Goal: Task Accomplishment & Management: Use online tool/utility

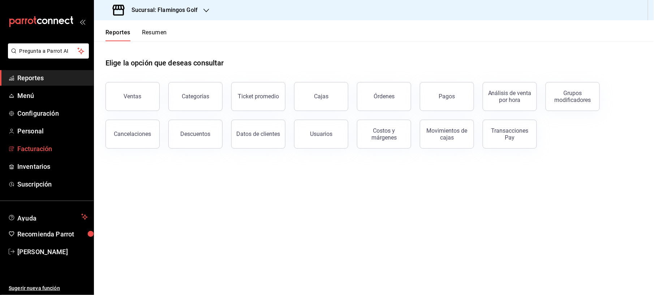
click at [44, 152] on span "Facturación" at bounding box center [52, 149] width 71 height 10
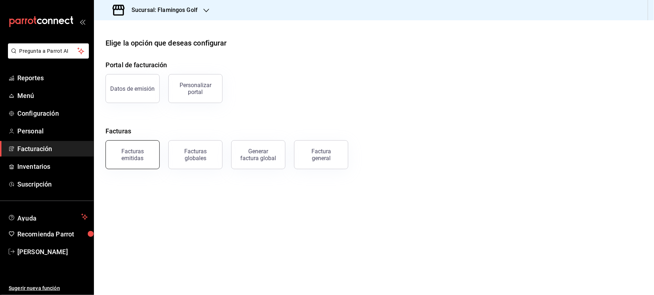
click at [139, 150] on div "Facturas emitidas" at bounding box center [132, 155] width 45 height 14
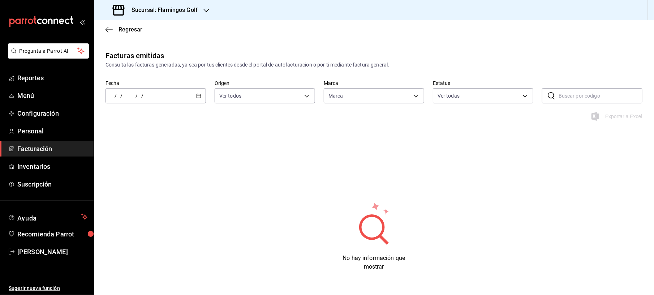
type input "fcb6ad62-2d7c-4c8d-a7b9-f3ea60482d45"
click at [192, 97] on div "/ / - / /" at bounding box center [156, 95] width 101 height 15
click at [123, 167] on span "Mes actual" at bounding box center [140, 167] width 56 height 8
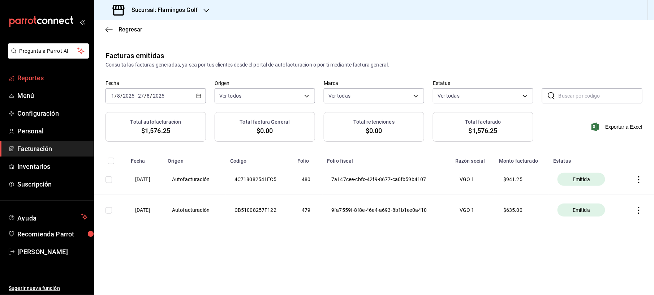
click at [34, 77] on span "Reportes" at bounding box center [52, 78] width 71 height 10
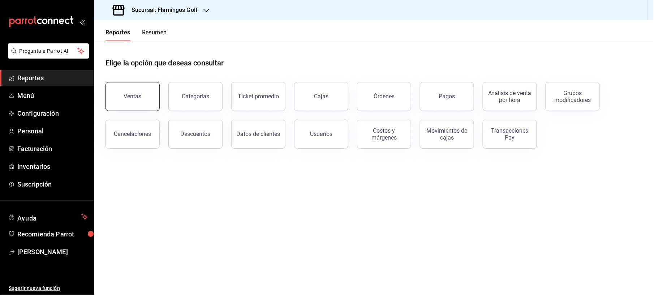
click at [127, 94] on div "Ventas" at bounding box center [133, 96] width 18 height 7
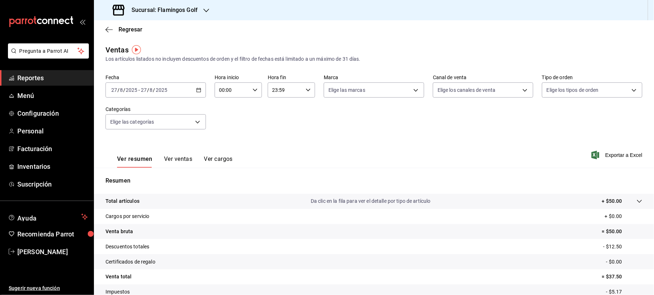
click at [188, 88] on div "[DATE] [DATE] - [DATE] [DATE]" at bounding box center [156, 89] width 101 height 15
click at [132, 131] on span "Ayer" at bounding box center [140, 128] width 56 height 8
click at [622, 154] on span "Exportar a Excel" at bounding box center [618, 155] width 50 height 9
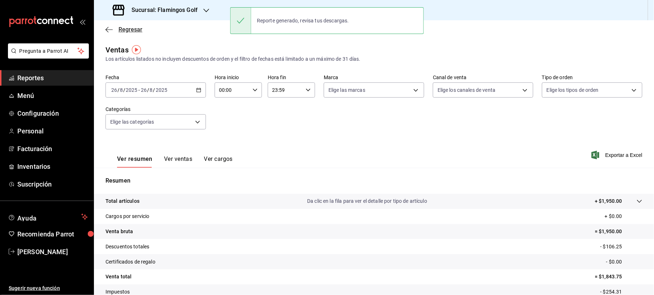
click at [118, 31] on span "Regresar" at bounding box center [124, 29] width 37 height 7
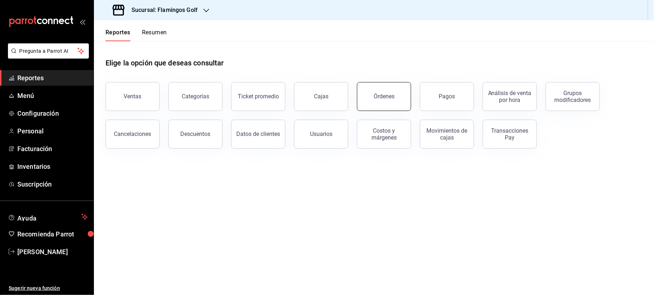
click at [399, 93] on button "Órdenes" at bounding box center [384, 96] width 54 height 29
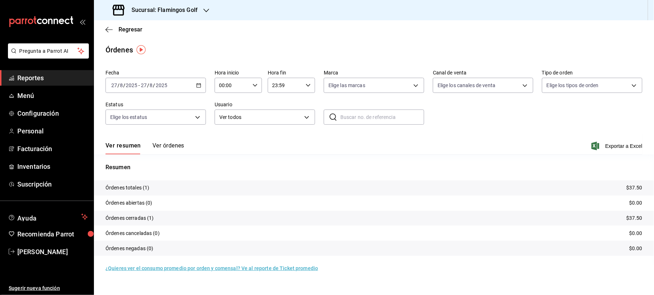
click at [194, 85] on div "[DATE] [DATE] - [DATE] [DATE]" at bounding box center [156, 85] width 101 height 15
click at [111, 120] on li "Ayer" at bounding box center [140, 123] width 68 height 16
click at [629, 146] on span "Exportar a Excel" at bounding box center [618, 146] width 50 height 9
